Goal: Information Seeking & Learning: Learn about a topic

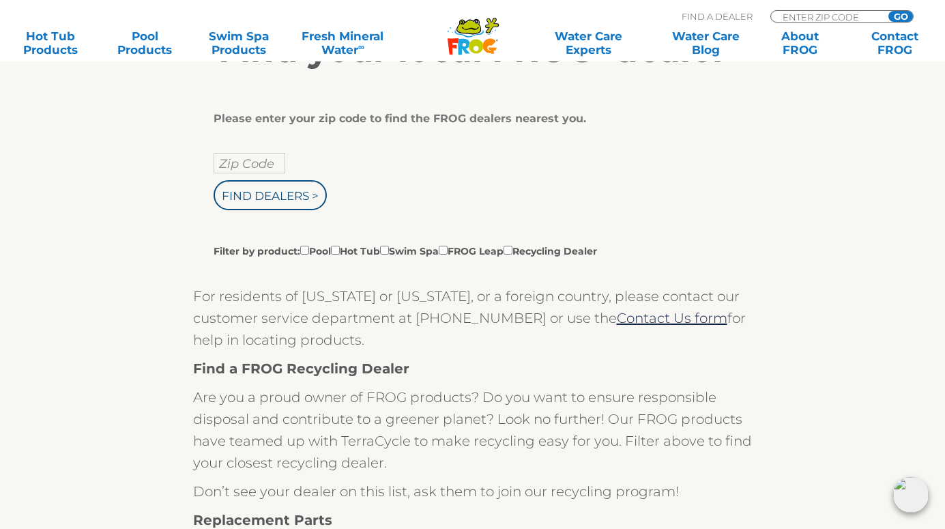
scroll to position [269, 0]
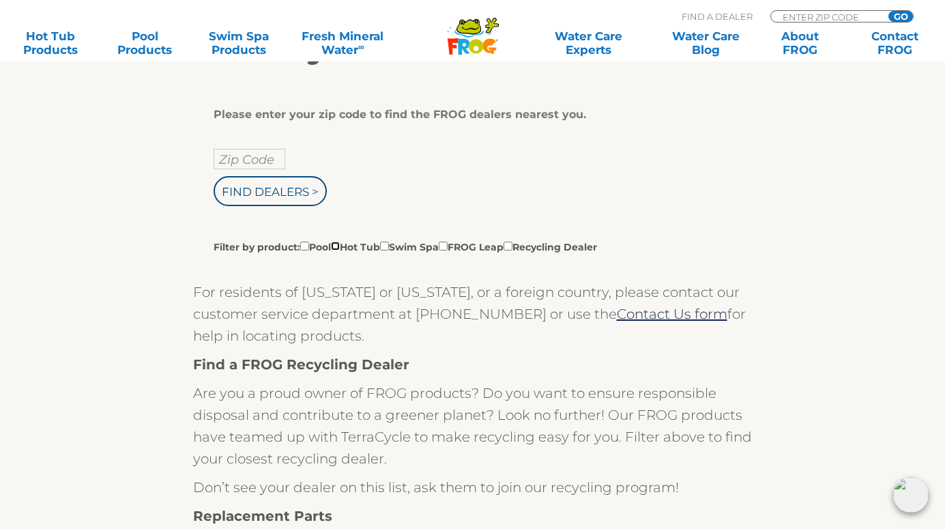
click at [340, 244] on input "Filter by product: Pool Hot Tub Swim Spa FROG Leap Recycling Dealer" at bounding box center [335, 245] width 9 height 9
checkbox input "true"
click at [265, 161] on input "text" at bounding box center [249, 159] width 72 height 20
type input "21208"
click at [254, 190] on input "Find Dealers >" at bounding box center [269, 191] width 113 height 30
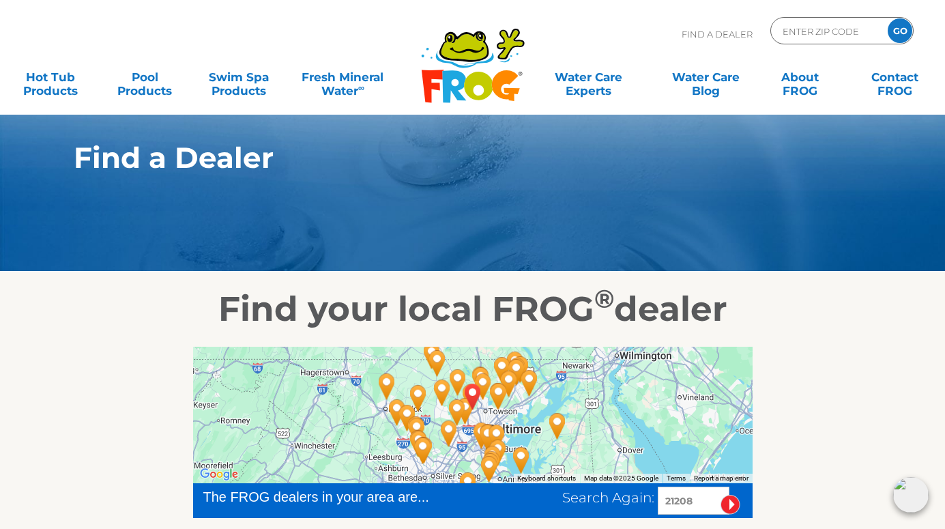
scroll to position [8, 0]
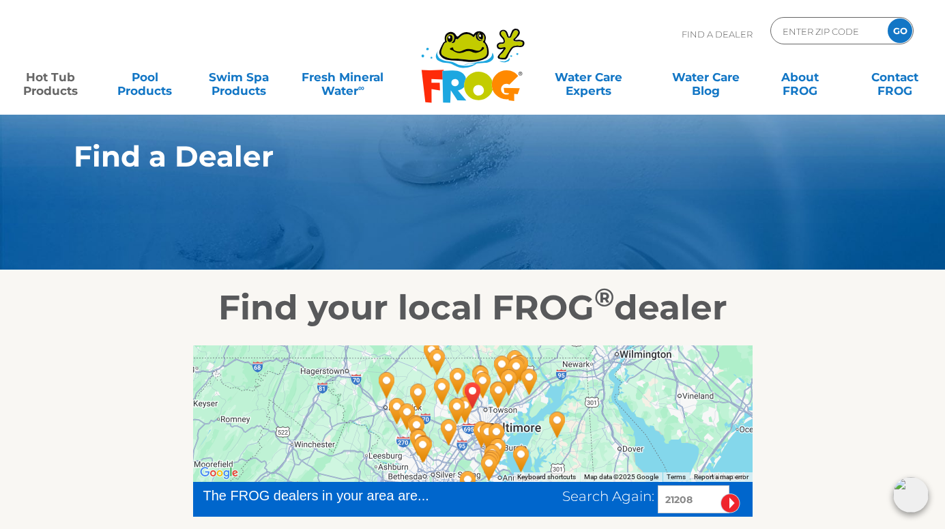
click at [57, 88] on link "Hot Tub Products" at bounding box center [51, 76] width 74 height 27
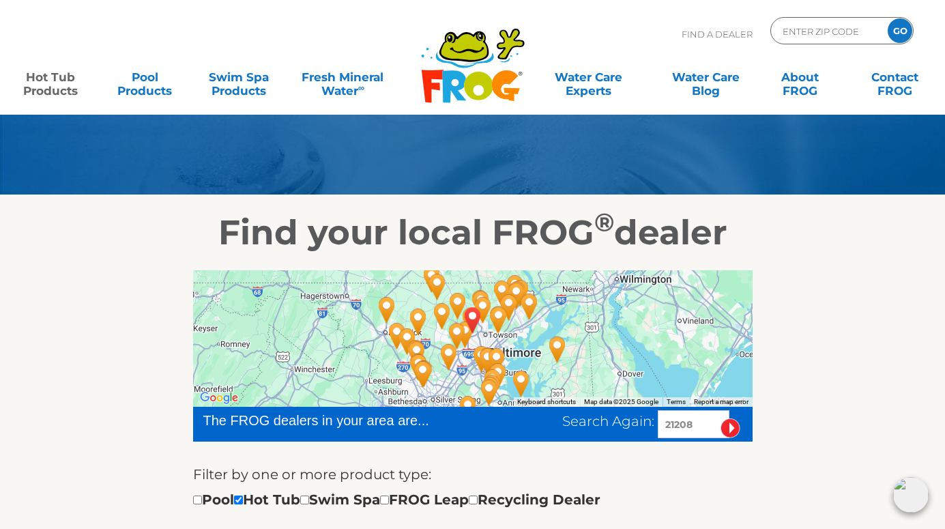
scroll to position [33, 0]
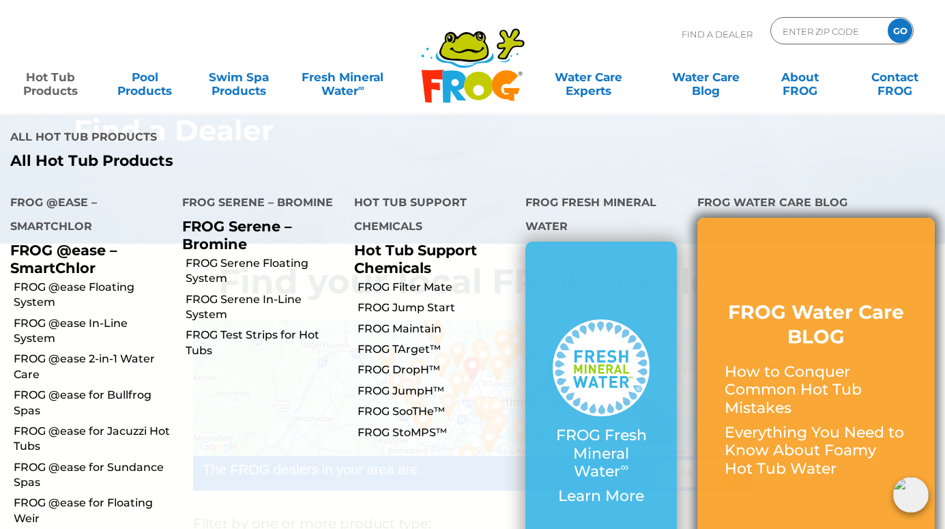
click at [831, 424] on p "Everything You Need to Know About Foamy Hot Tub Water" at bounding box center [815, 451] width 183 height 54
